Goal: Task Accomplishment & Management: Manage account settings

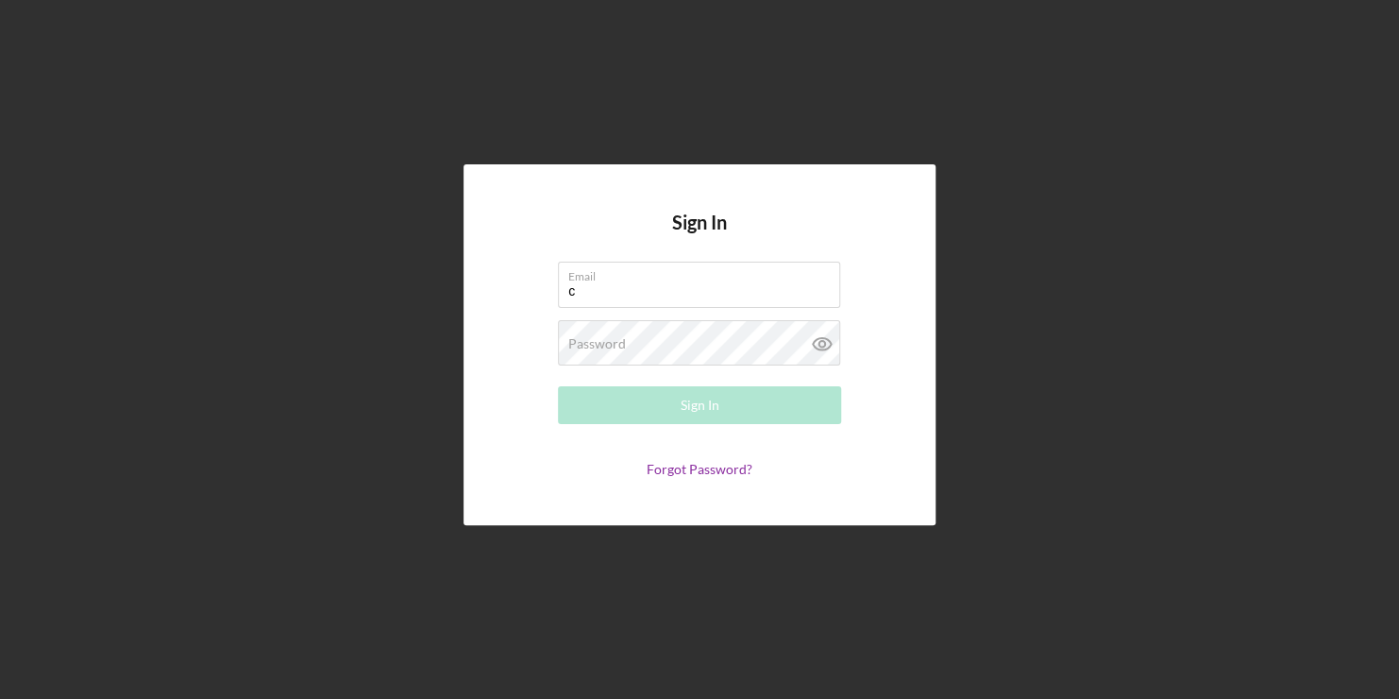
type input "[EMAIL_ADDRESS][DOMAIN_NAME]"
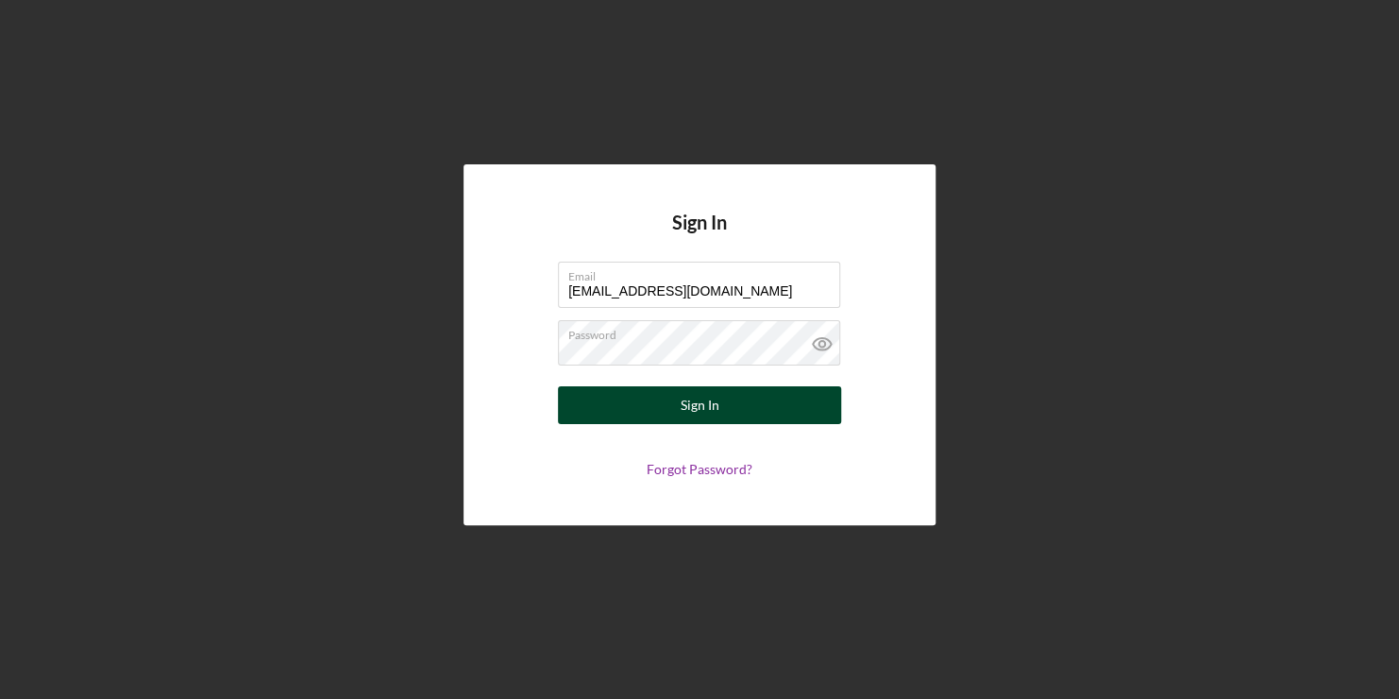
click at [646, 404] on button "Sign In" at bounding box center [699, 405] width 283 height 38
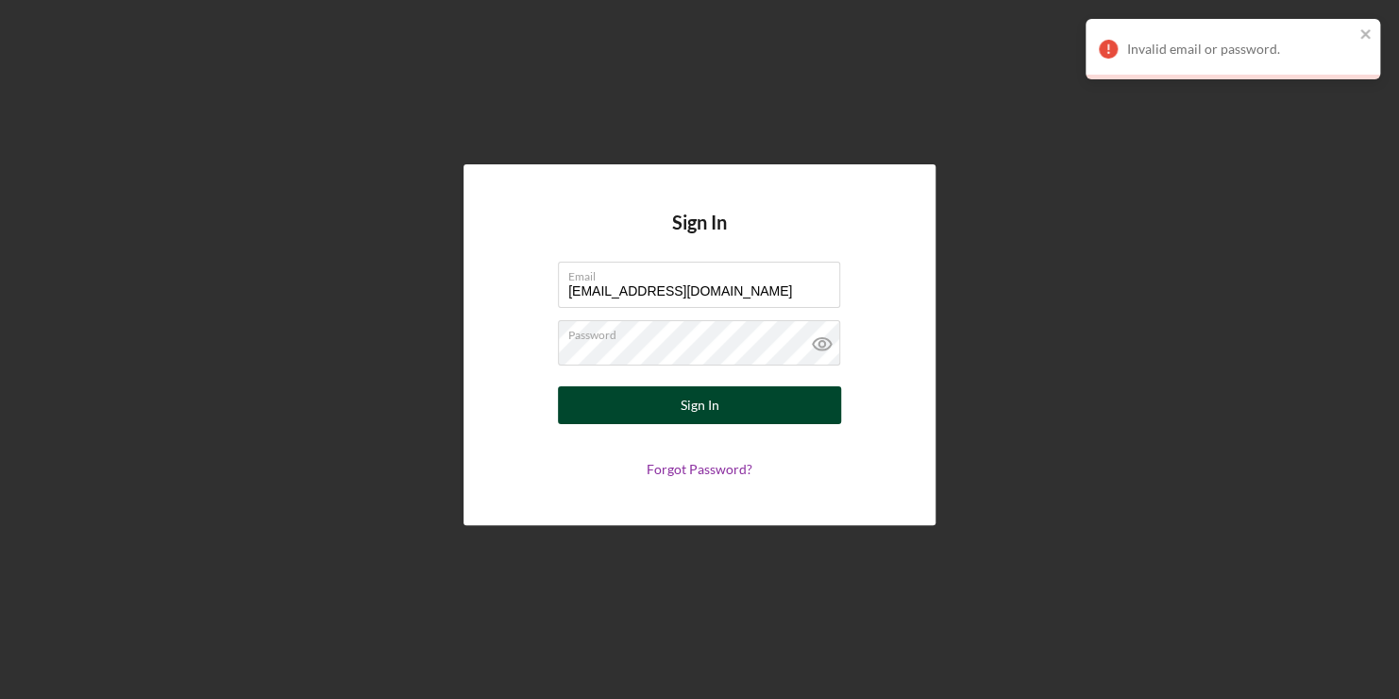
click at [628, 406] on button "Sign In" at bounding box center [699, 405] width 283 height 38
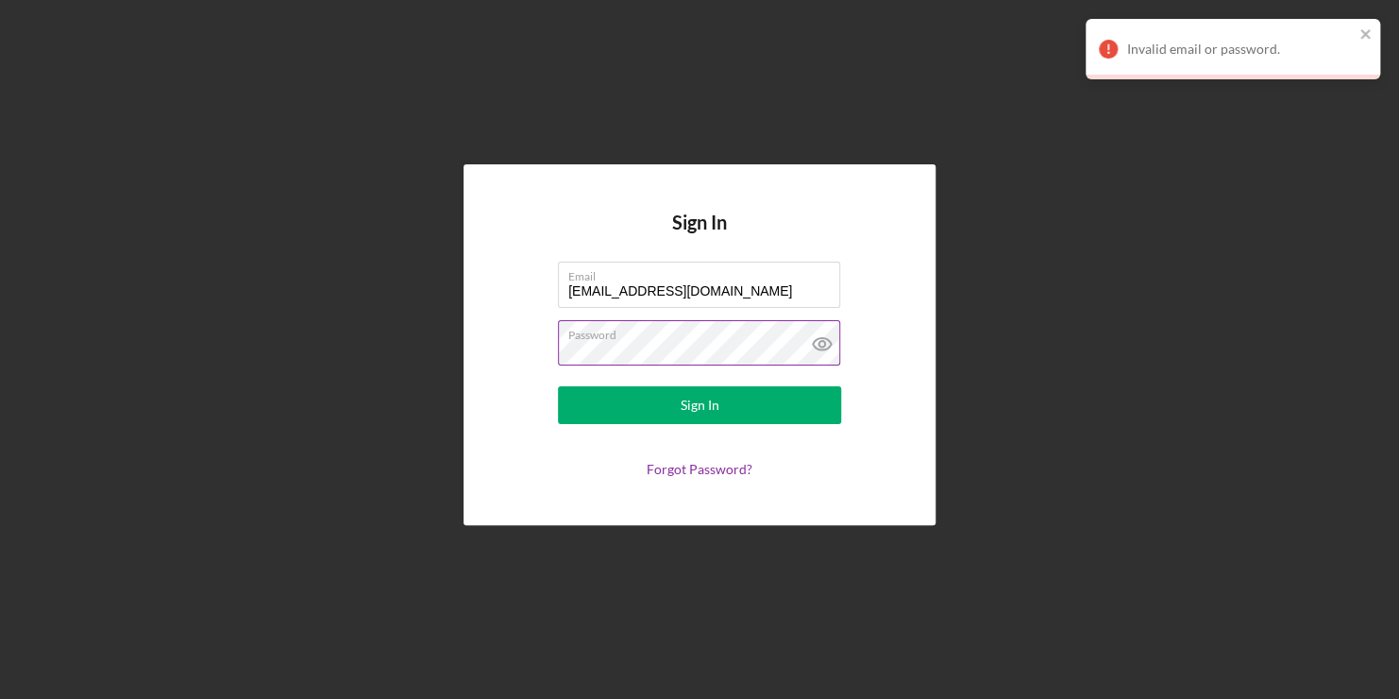
click at [820, 342] on icon at bounding box center [822, 344] width 6 height 6
click at [700, 467] on link "Forgot Password?" at bounding box center [700, 469] width 106 height 16
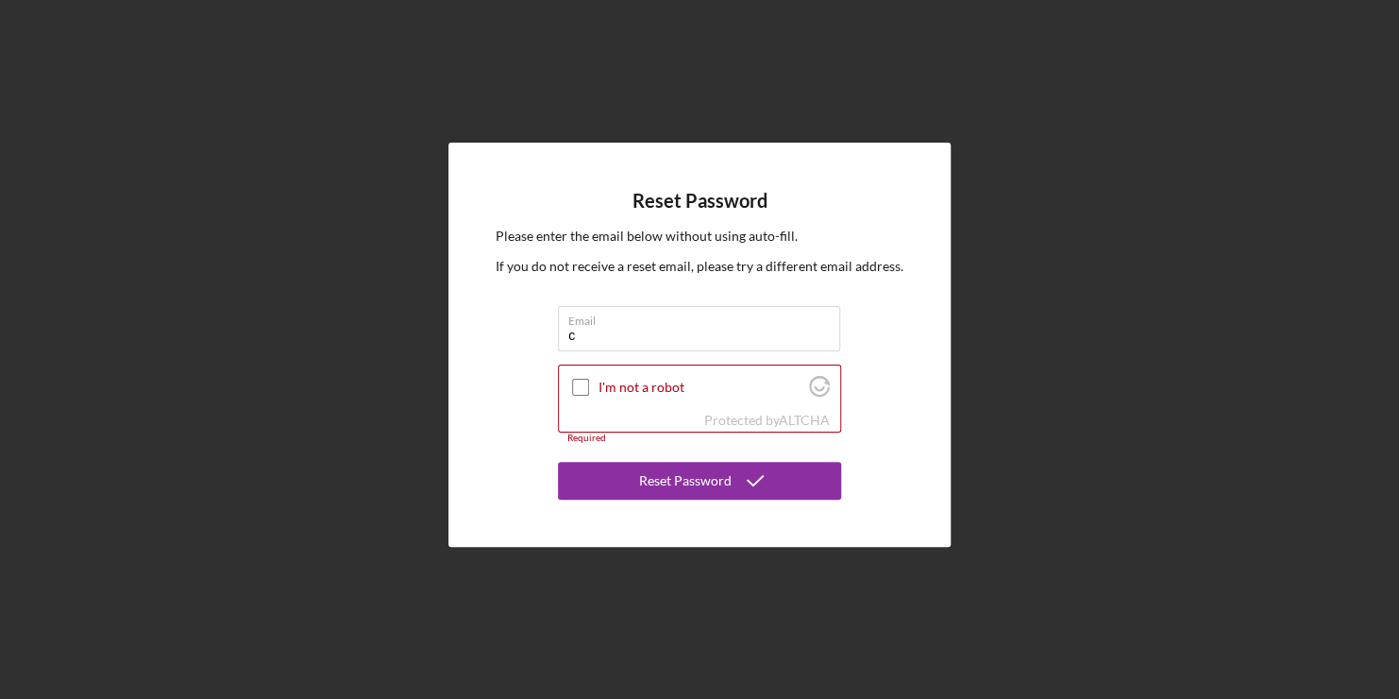
type input "[EMAIL_ADDRESS][DOMAIN_NAME]"
click at [574, 393] on input "I'm not a robot" at bounding box center [580, 387] width 17 height 17
checkbox input "true"
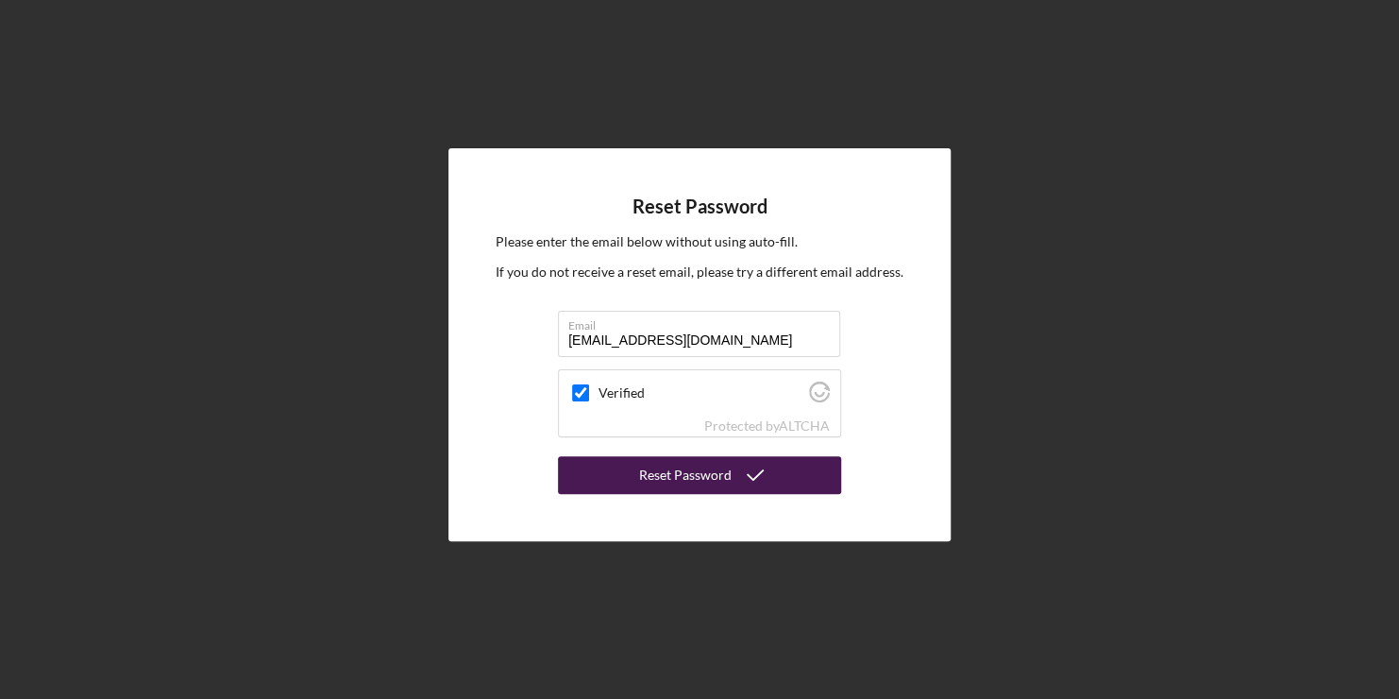
click at [618, 465] on button "Reset Password" at bounding box center [699, 475] width 283 height 38
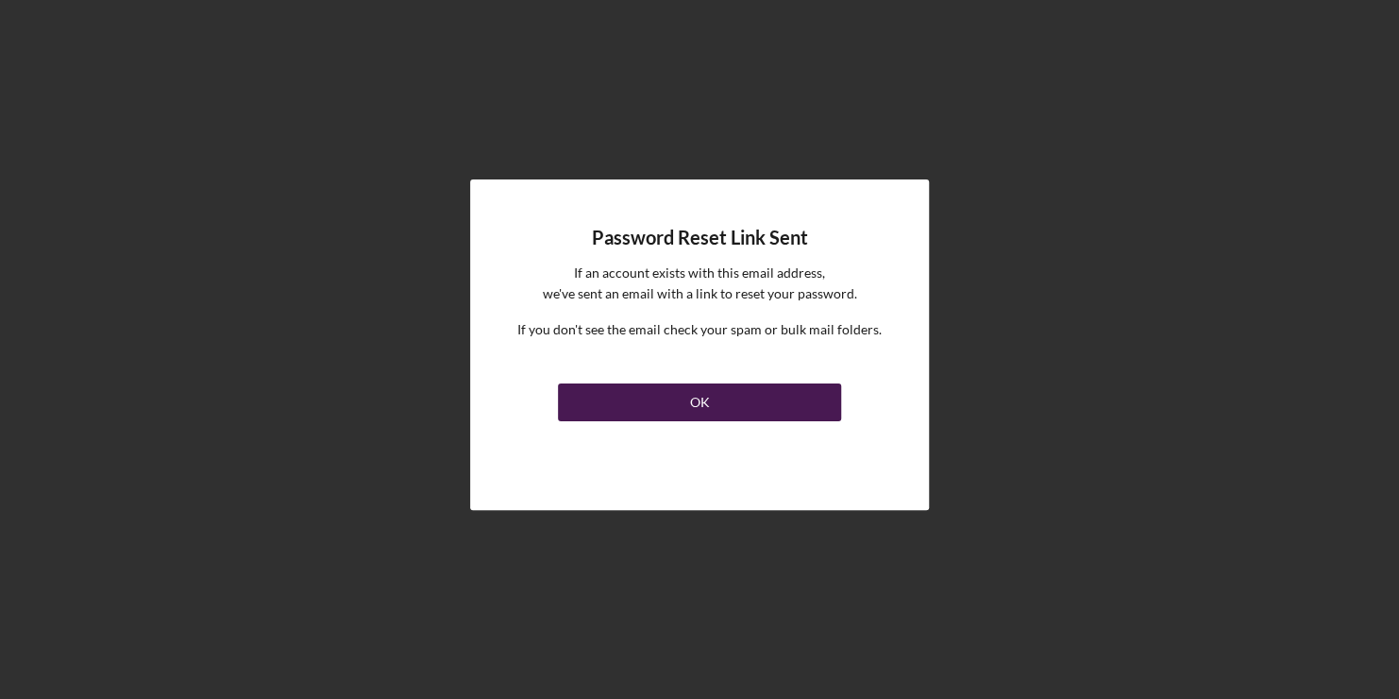
click at [652, 420] on link "OK" at bounding box center [699, 398] width 283 height 45
